Goal: Information Seeking & Learning: Learn about a topic

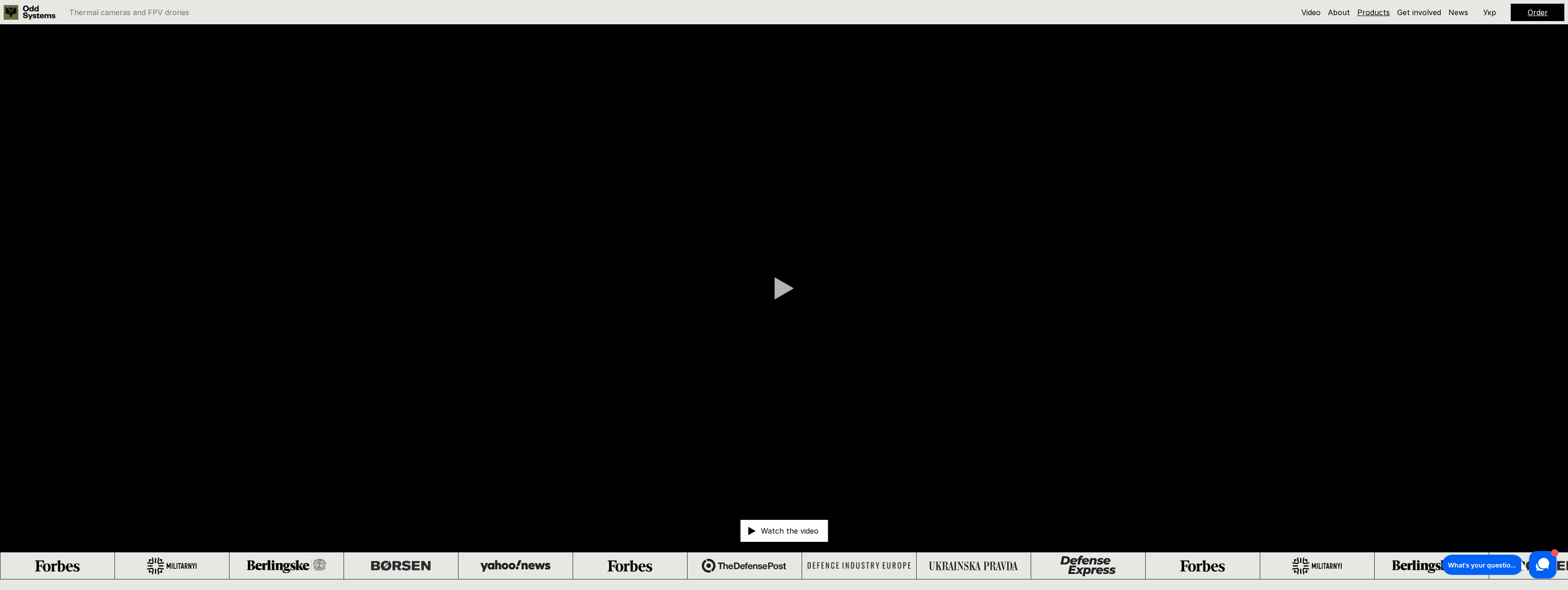
click at [1370, 10] on link "Products" at bounding box center [1373, 12] width 32 height 9
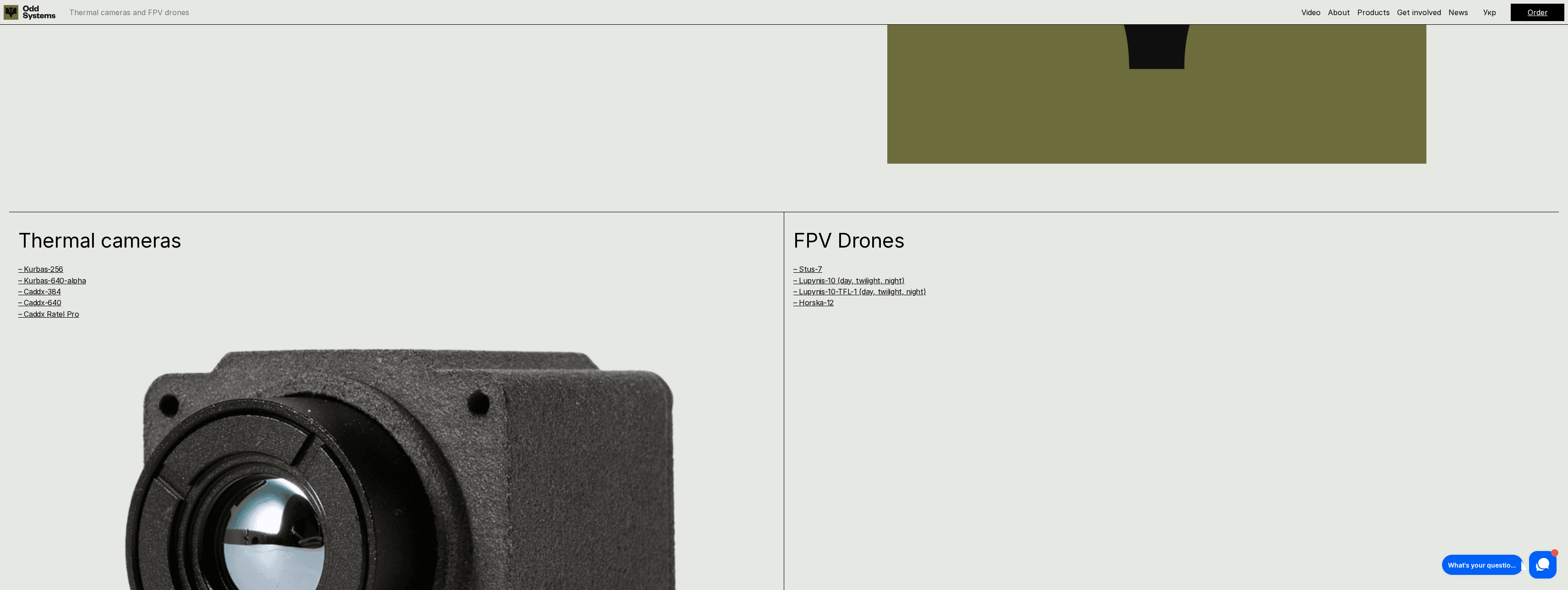
scroll to position [982, 0]
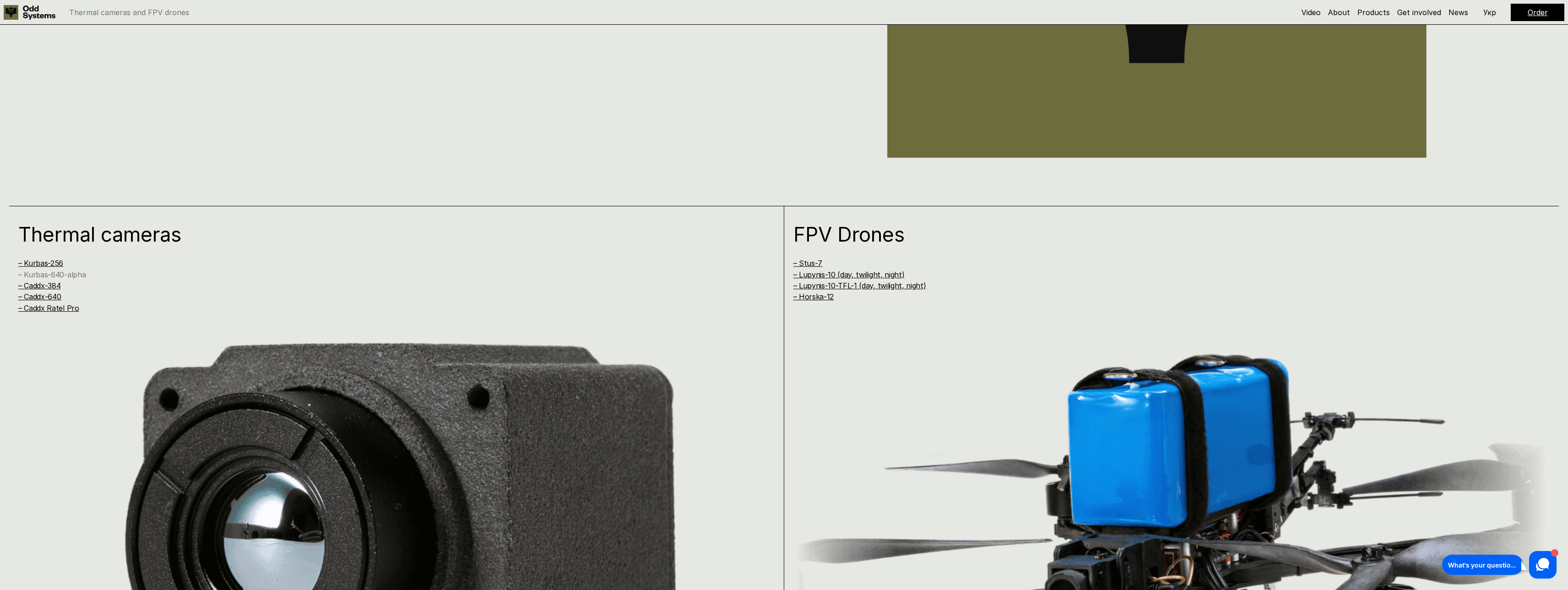
click at [79, 275] on link "– Kurbas-640-alpha" at bounding box center [52, 274] width 68 height 9
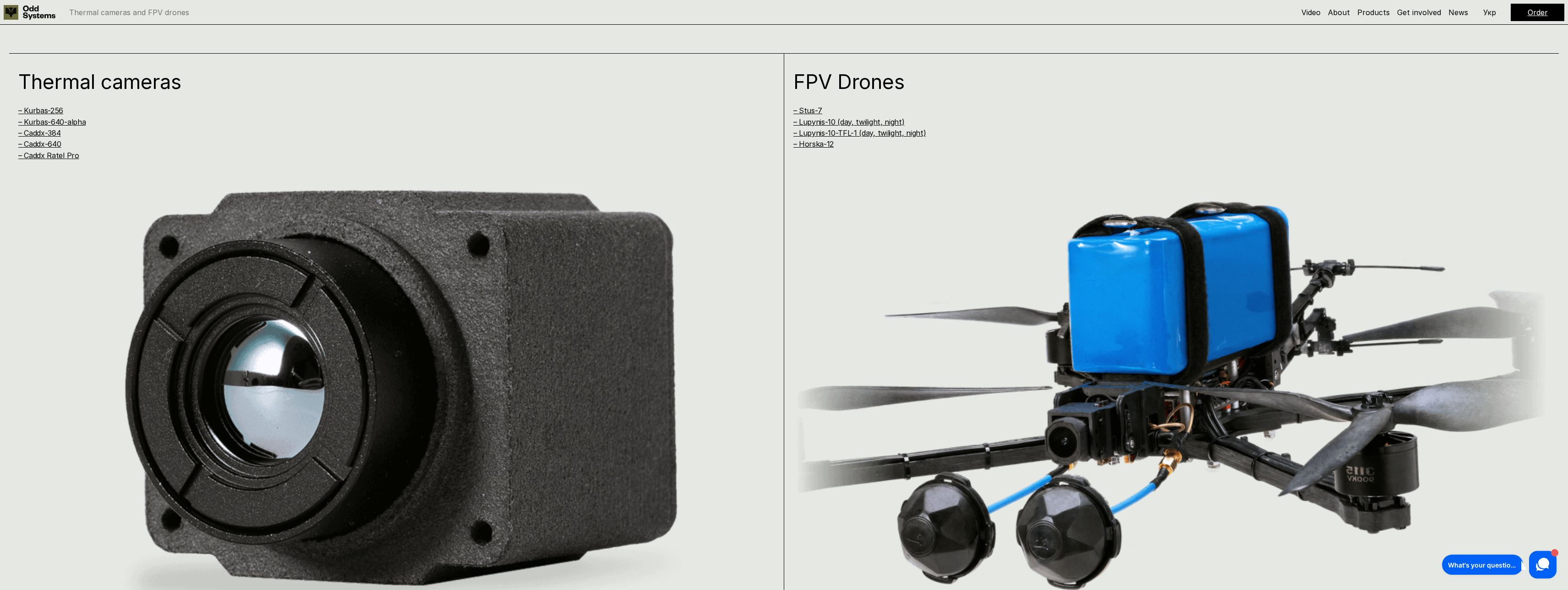
scroll to position [1133, 0]
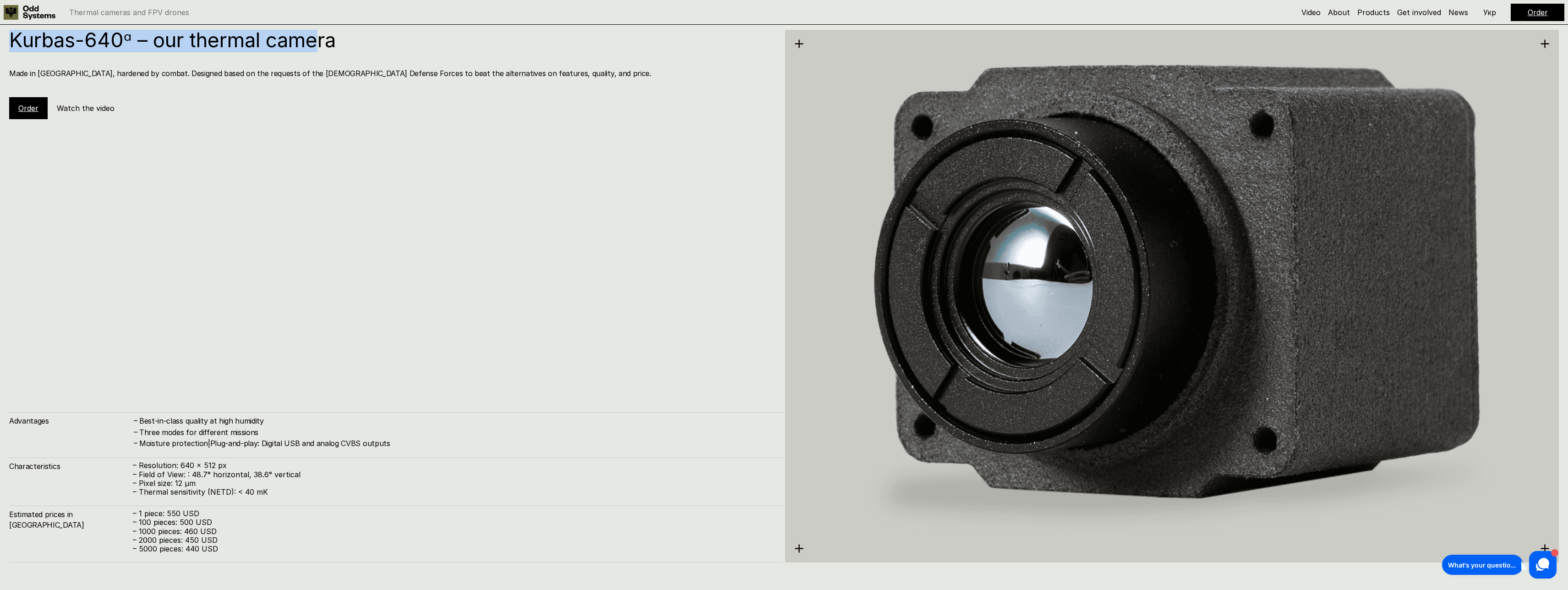
drag, startPoint x: 7, startPoint y: 47, endPoint x: 317, endPoint y: 57, distance: 310.2
click at [317, 57] on div "Kurbas-640ᵅ – our thermal camera Made in Ukraine, hardened by combat. Designed …" at bounding box center [784, 295] width 1568 height 590
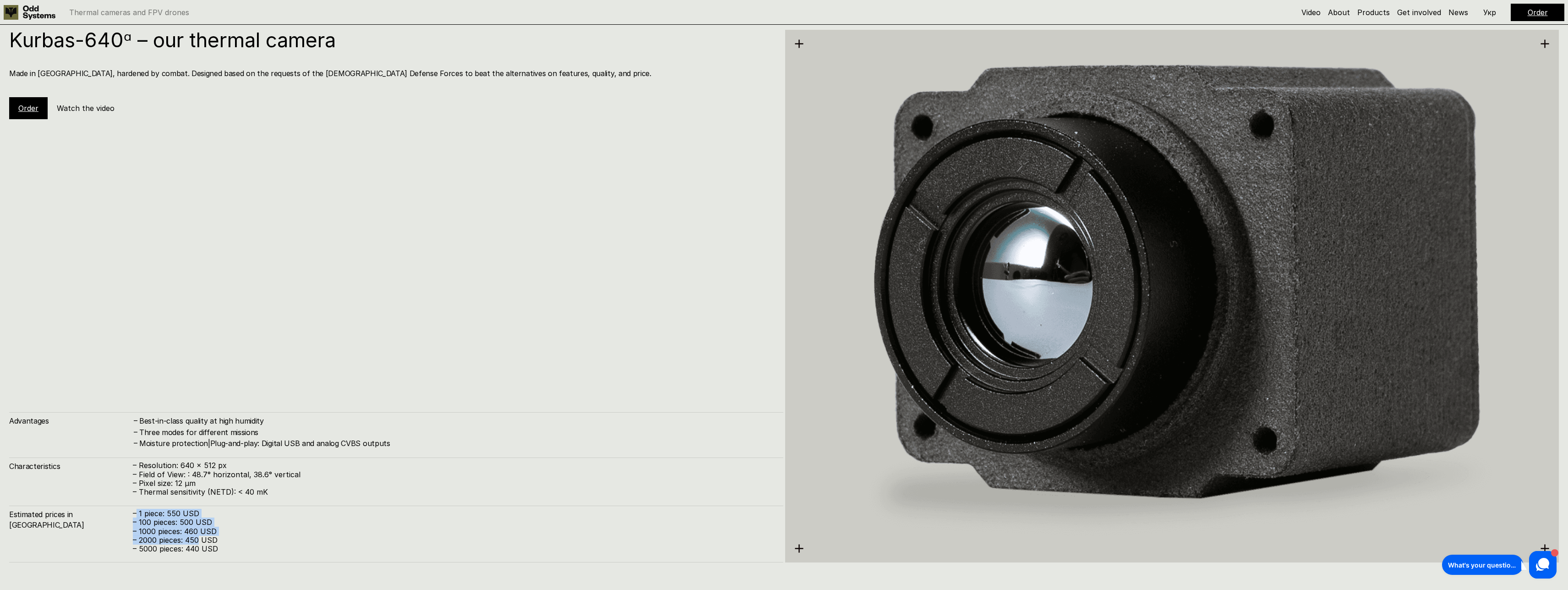
drag, startPoint x: 138, startPoint y: 516, endPoint x: 199, endPoint y: 538, distance: 64.8
click at [199, 538] on div "– 1 piece: 550 USD – 100 pieces: 500 USD – 1000 pieces: 460 USD – 2000 pieces: …" at bounding box center [453, 531] width 642 height 44
click at [200, 550] on p "– 5000 pieces: 440 USD" at bounding box center [453, 549] width 642 height 9
drag, startPoint x: 141, startPoint y: 550, endPoint x: 201, endPoint y: 551, distance: 60.0
click at [201, 551] on p "– 5000 pieces: 440 USD" at bounding box center [453, 549] width 642 height 9
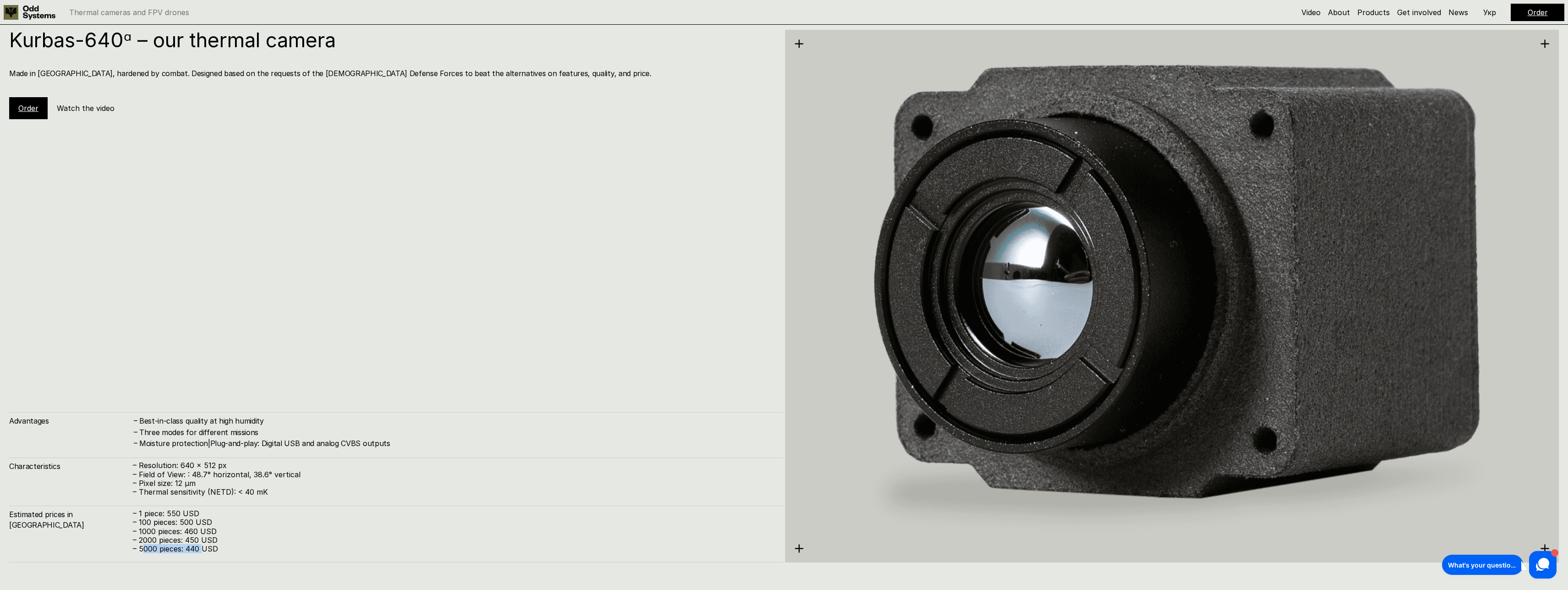
click at [195, 549] on p "– 5000 pieces: 440 USD" at bounding box center [453, 549] width 642 height 9
click at [272, 532] on p "– 1000 pieces: 460 USD" at bounding box center [453, 531] width 642 height 9
click at [251, 500] on div "Advantages – Best-in-class quality at high humidity – Three modes for different…" at bounding box center [396, 487] width 774 height 150
drag, startPoint x: 140, startPoint y: 549, endPoint x: 222, endPoint y: 545, distance: 82.1
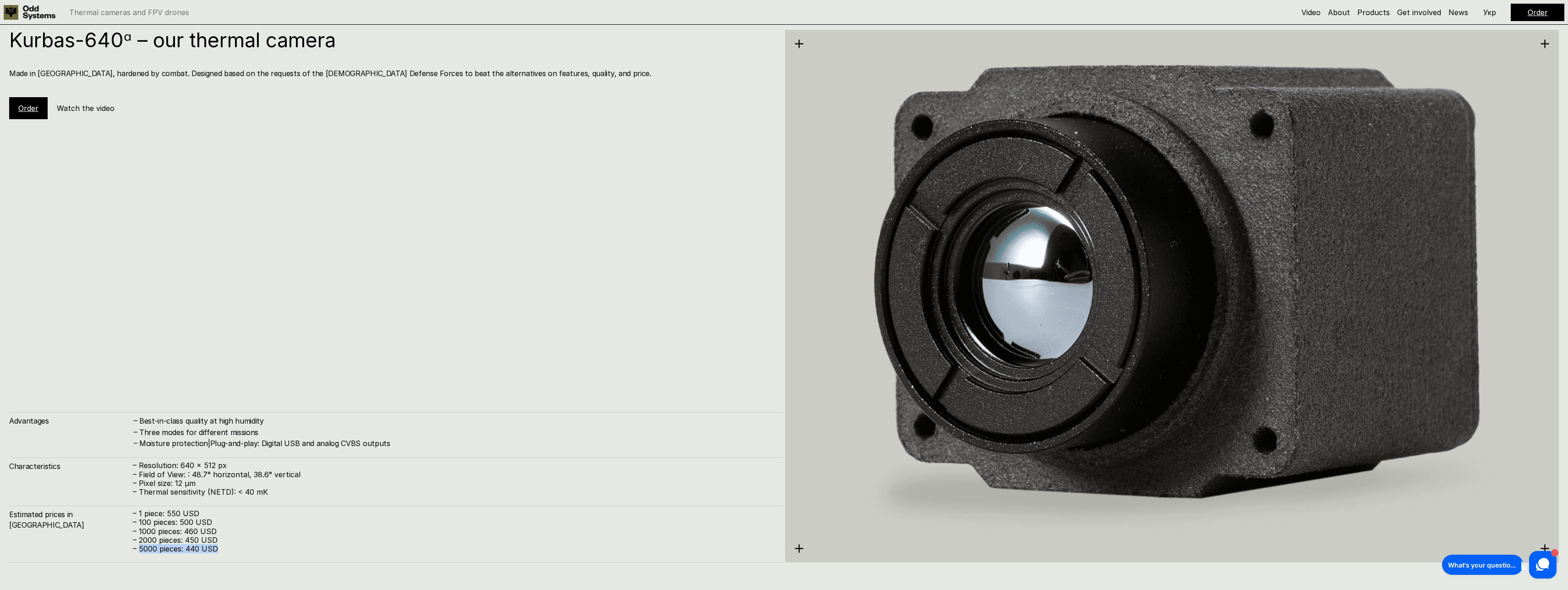
click at [222, 545] on p "– 5000 pieces: 440 USD" at bounding box center [453, 549] width 642 height 9
click at [250, 525] on p "– 100 pieces: 500 USD" at bounding box center [453, 522] width 642 height 9
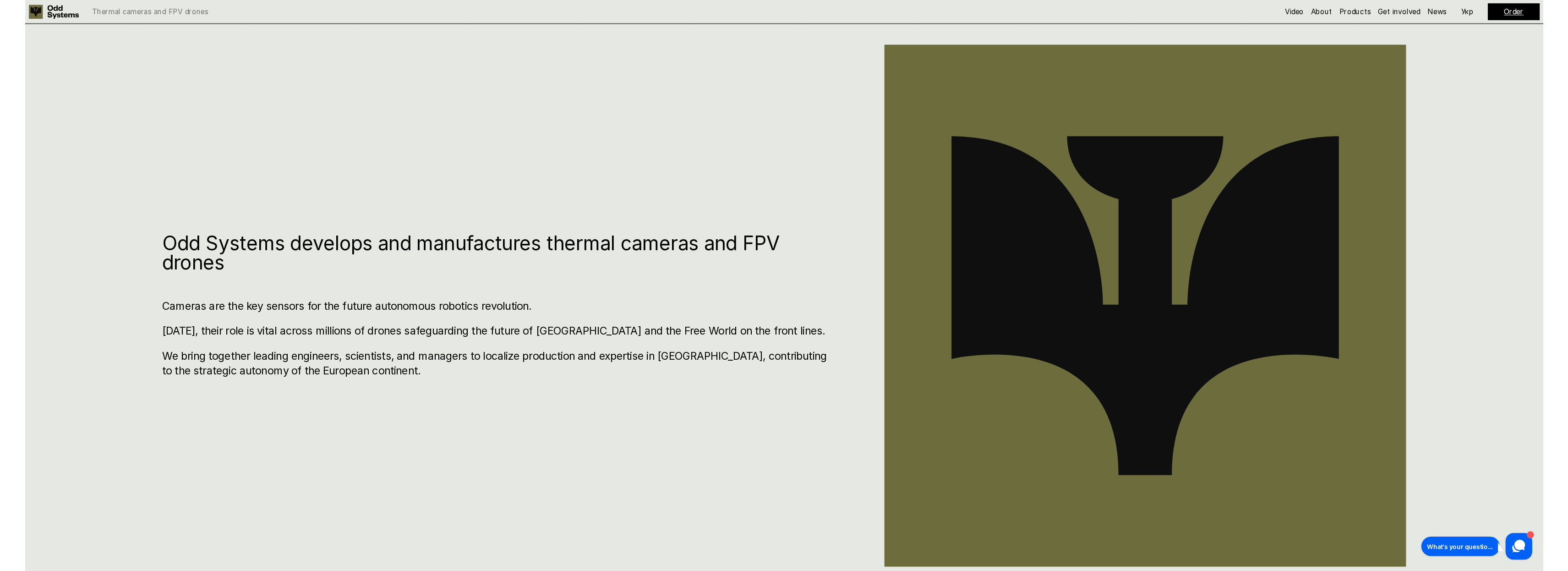
scroll to position [198, 0]
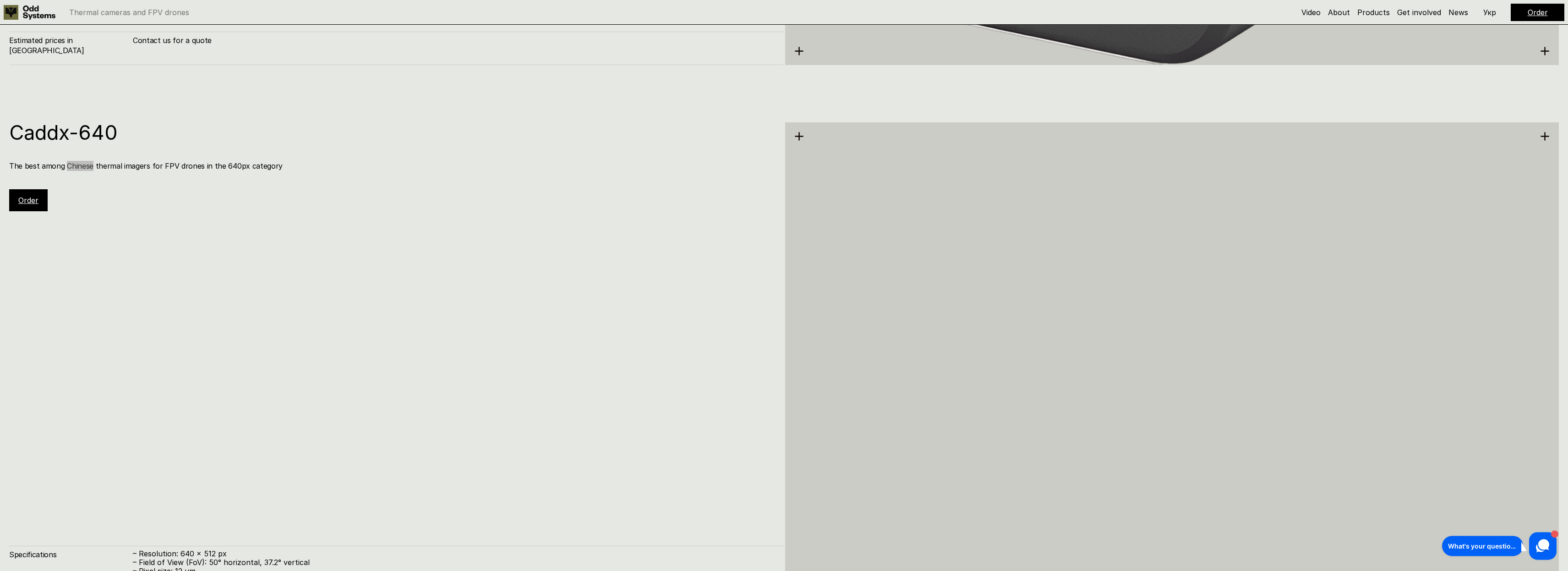
scroll to position [3437, 0]
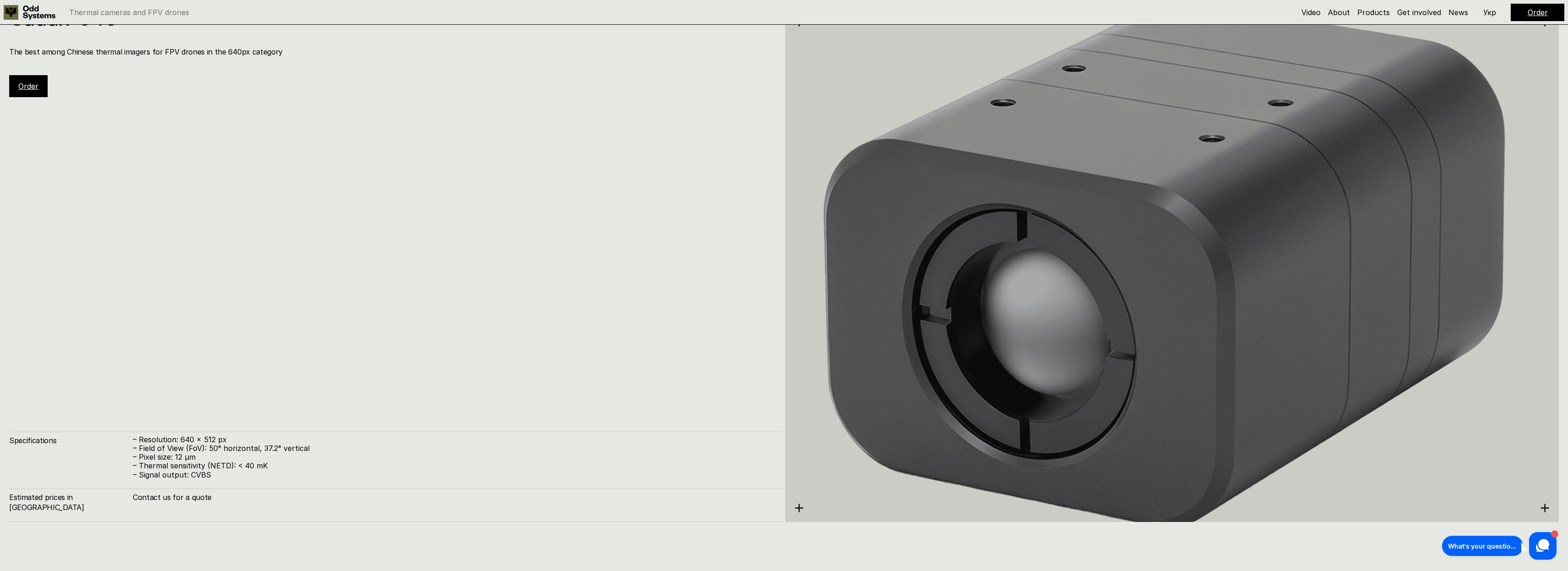
drag, startPoint x: 175, startPoint y: 157, endPoint x: 175, endPoint y: 164, distance: 7.0
click at [175, 164] on div "Caddx-640 The best among Chinese thermal imagers for FPV drones in the 640px ca…" at bounding box center [396, 265] width 774 height 514
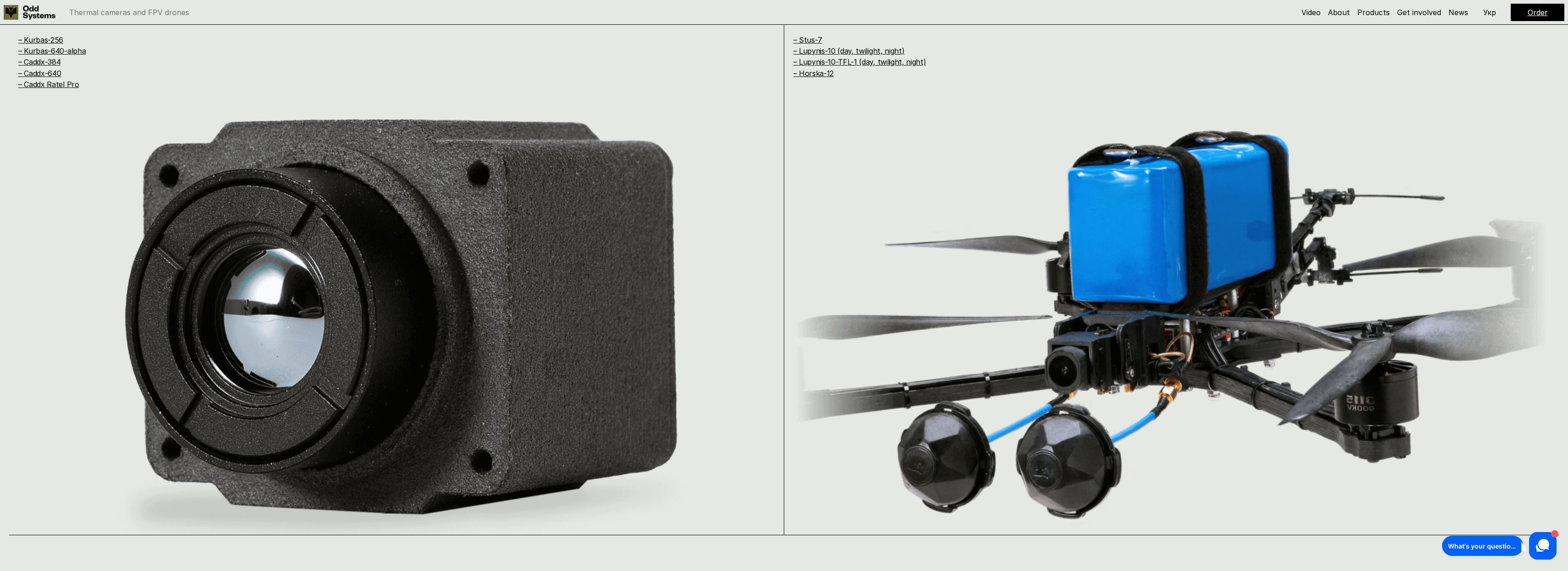
scroll to position [1074, 0]
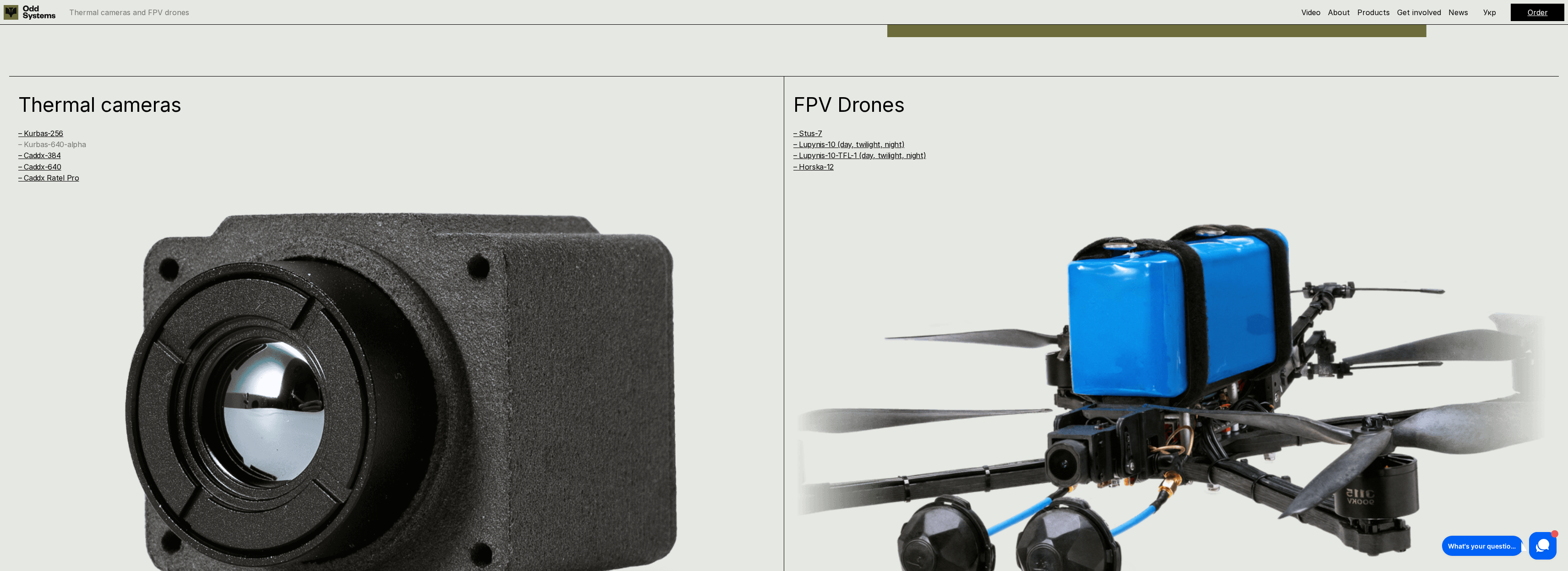
drag, startPoint x: 77, startPoint y: 145, endPoint x: 132, endPoint y: 167, distance: 59.2
click at [77, 146] on link "– Kurbas-640-alpha" at bounding box center [52, 144] width 68 height 9
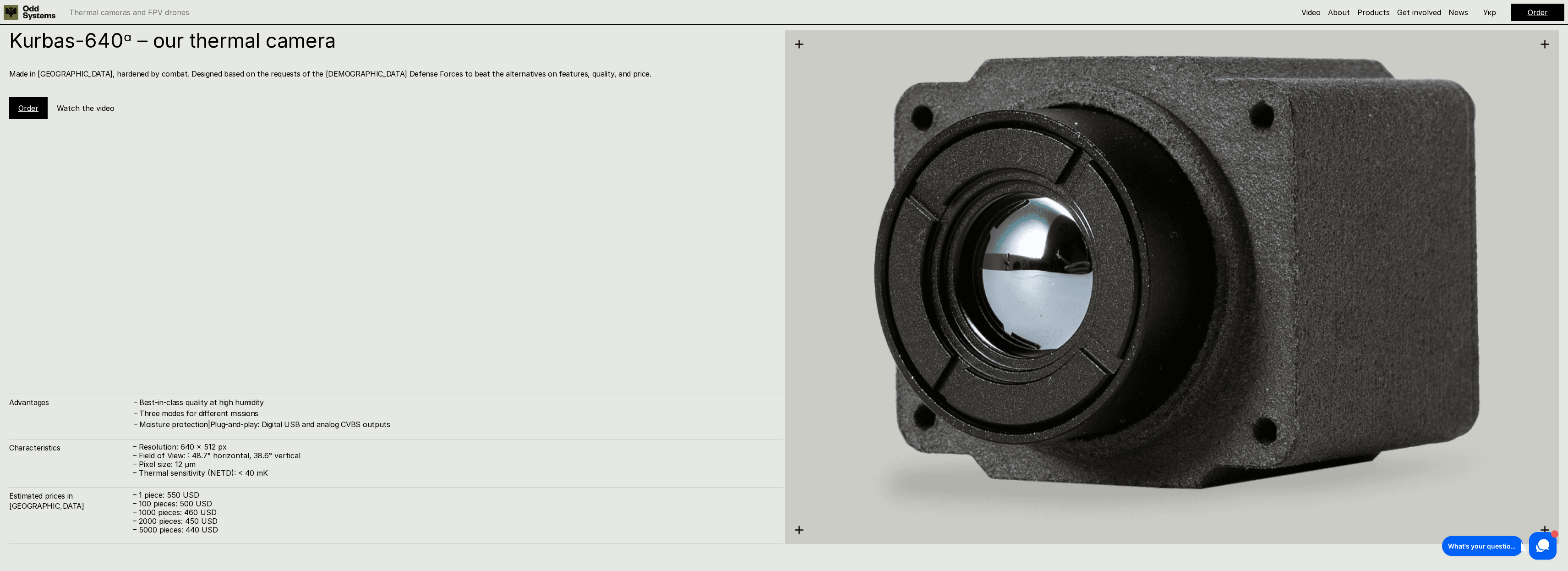
scroll to position [2274, 0]
click at [367, 232] on div "Kurbas-640ᵅ – our thermal camera Made in Ukraine, hardened by combat. Designed …" at bounding box center [396, 287] width 774 height 514
click at [242, 136] on div "Kurbas-640ᵅ – our thermal camera Made in Ukraine, hardened by combat. Designed …" at bounding box center [396, 287] width 774 height 514
click at [604, 250] on div "Kurbas-640ᵅ – our thermal camera Made in Ukraine, hardened by combat. Designed …" at bounding box center [396, 287] width 774 height 514
click at [517, 223] on div "Kurbas-640ᵅ – our thermal camera Made in Ukraine, hardened by combat. Designed …" at bounding box center [396, 287] width 774 height 514
